Goal: Task Accomplishment & Management: Use online tool/utility

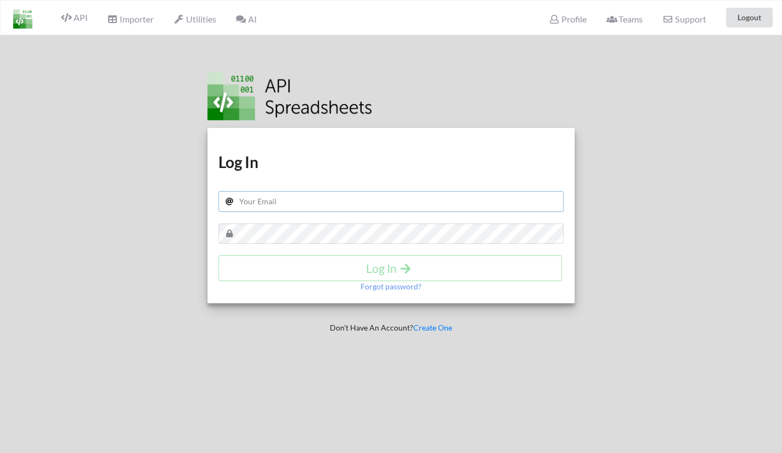
click at [309, 206] on input "text" at bounding box center [392, 201] width 346 height 21
type input "[EMAIL_ADDRESS][DOMAIN_NAME]"
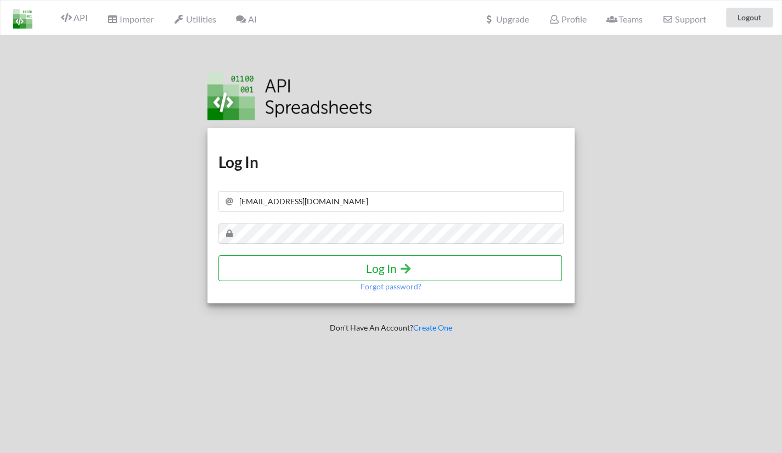
click at [302, 262] on h4 "Log In" at bounding box center [390, 268] width 321 height 14
